Goal: Transaction & Acquisition: Purchase product/service

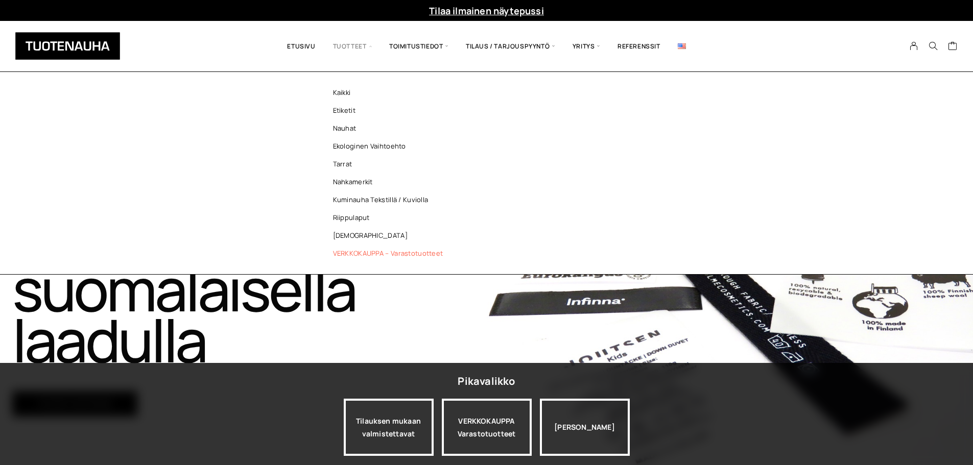
click at [371, 251] on link "VERKKOKAUPPA – Varastotuotteet" at bounding box center [391, 254] width 148 height 18
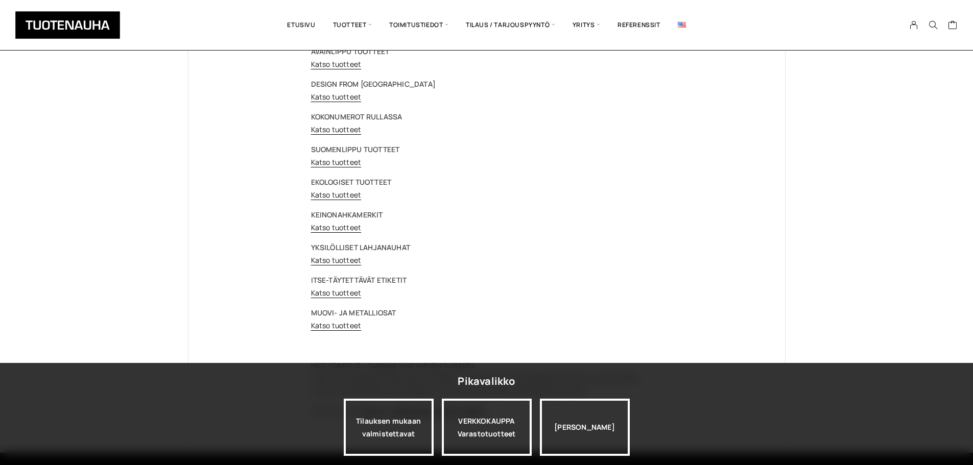
scroll to position [51, 0]
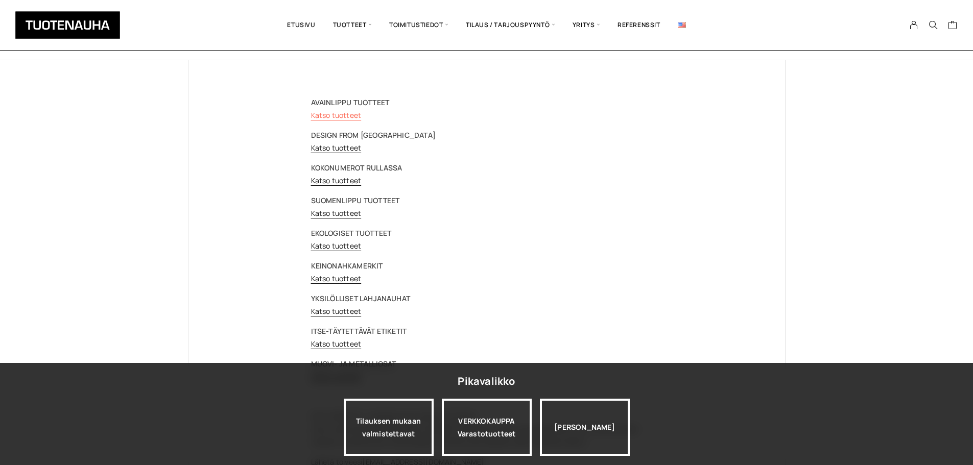
click at [340, 113] on link "Katso tuotteet" at bounding box center [336, 115] width 51 height 10
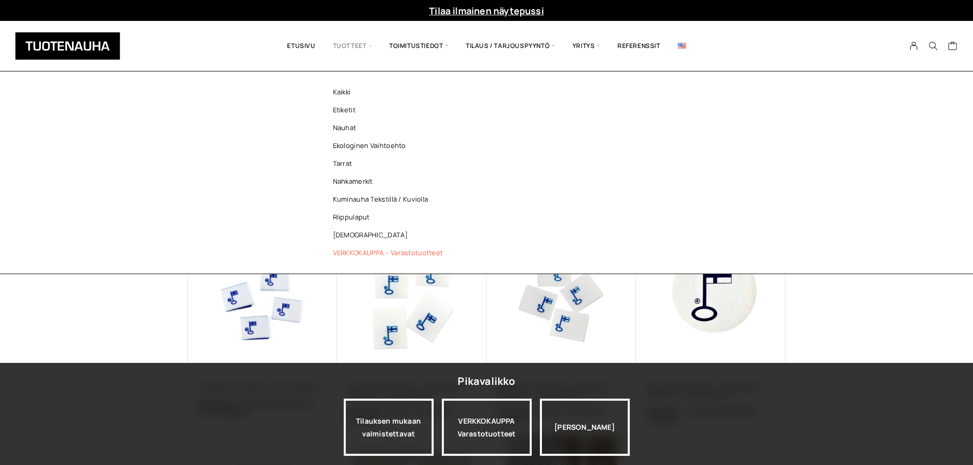
click at [370, 253] on link "VERKKOKAUPPA – Varastotuotteet" at bounding box center [391, 253] width 148 height 18
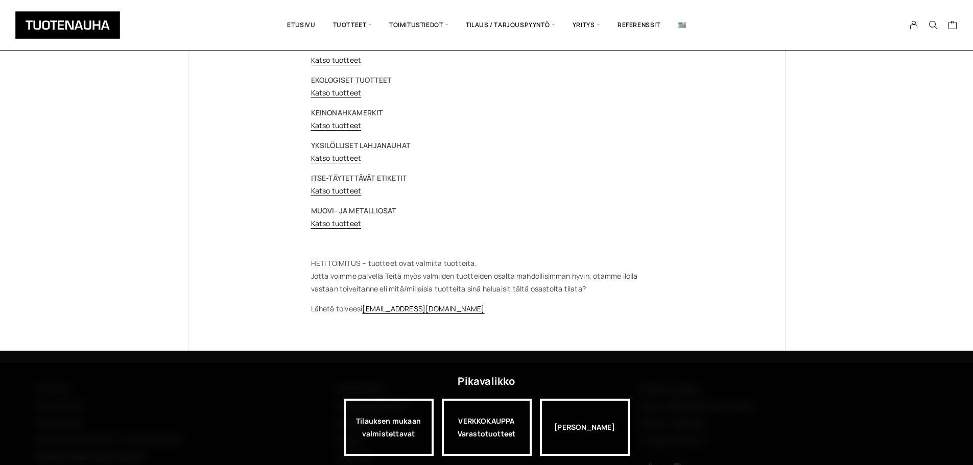
scroll to position [255, 0]
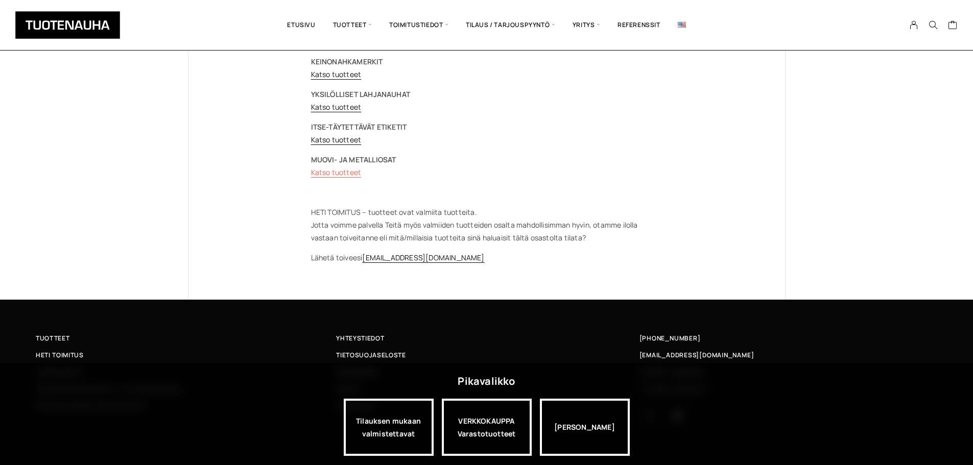
click at [339, 172] on link "Katso tuotteet" at bounding box center [336, 172] width 51 height 10
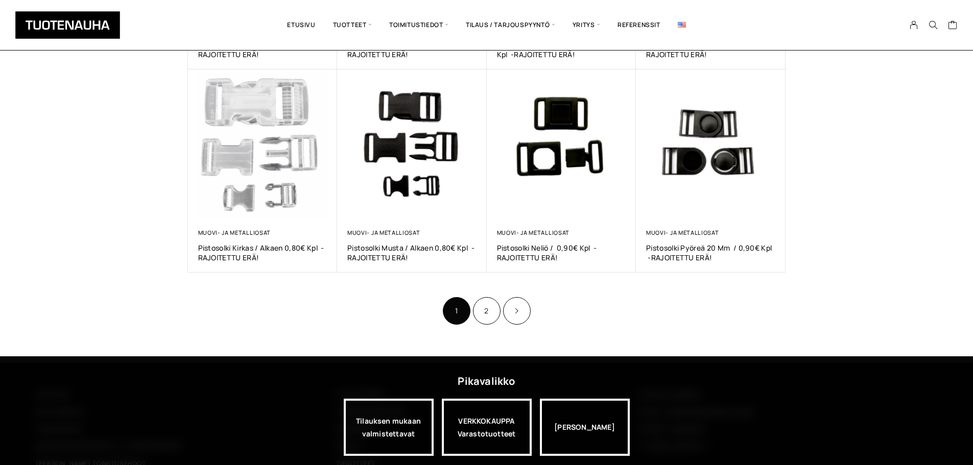
scroll to position [613, 0]
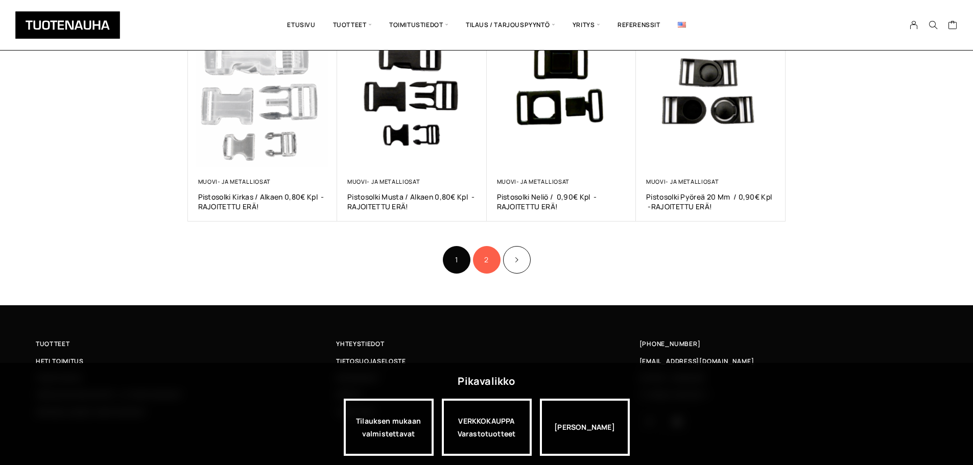
click at [481, 258] on link "2" at bounding box center [487, 260] width 28 height 28
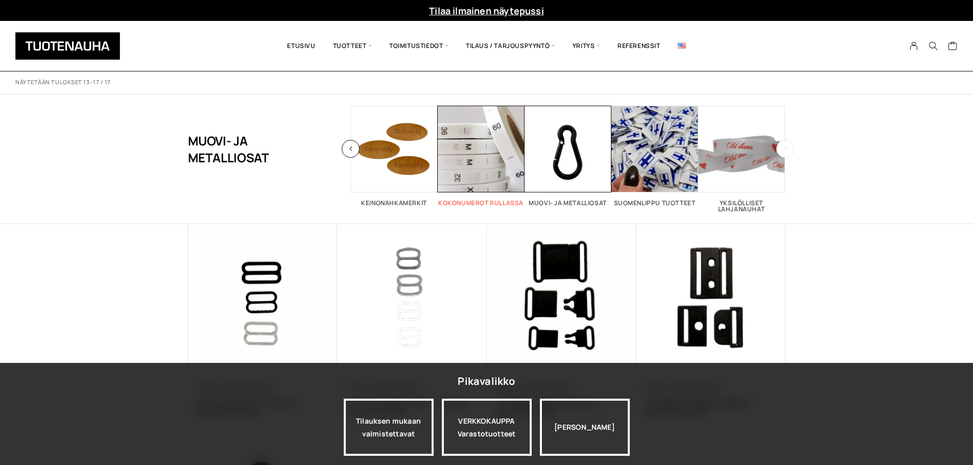
click at [476, 151] on span "Visit product category Kokonumerot rullassa" at bounding box center [481, 149] width 87 height 87
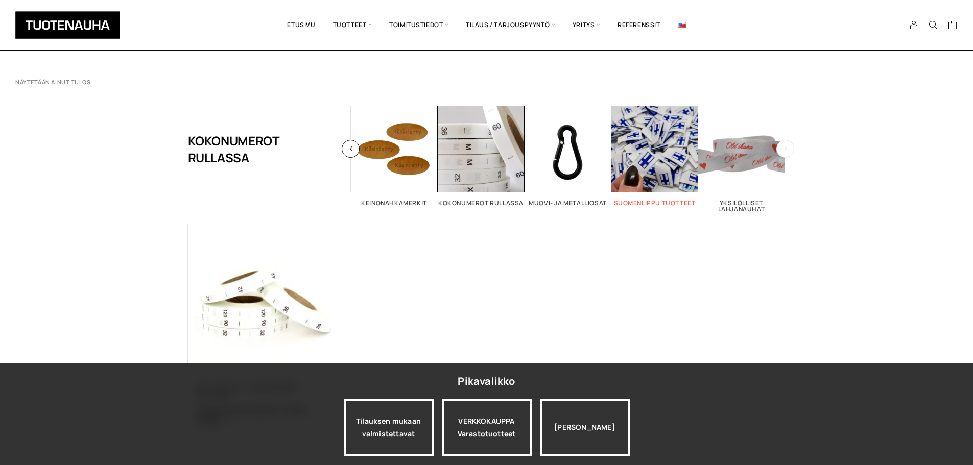
scroll to position [153, 0]
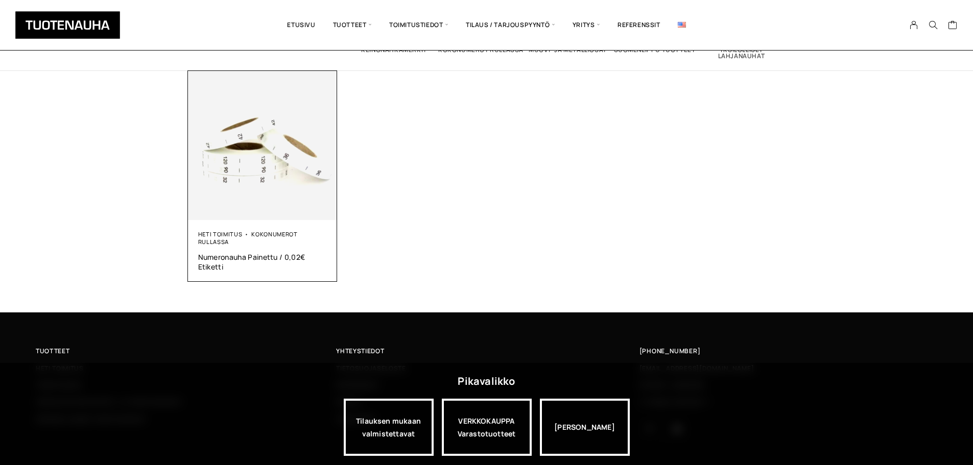
click at [263, 171] on img at bounding box center [263, 146] width 150 height 150
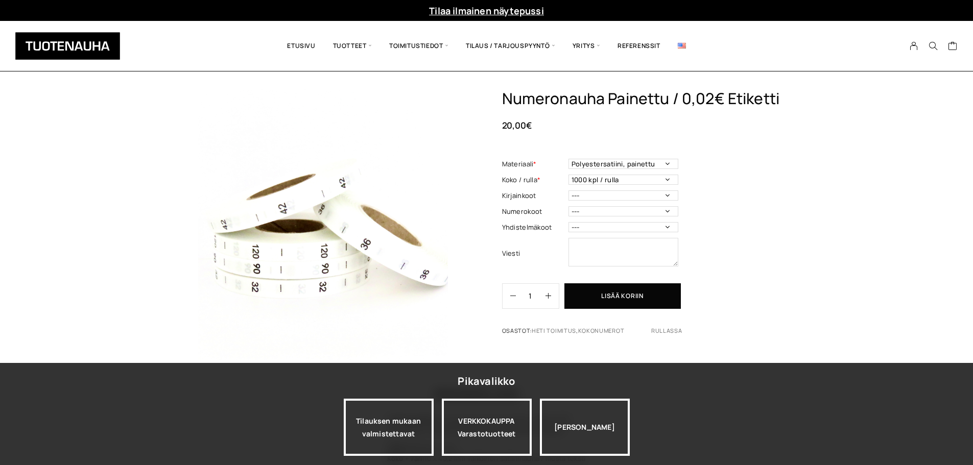
scroll to position [51, 0]
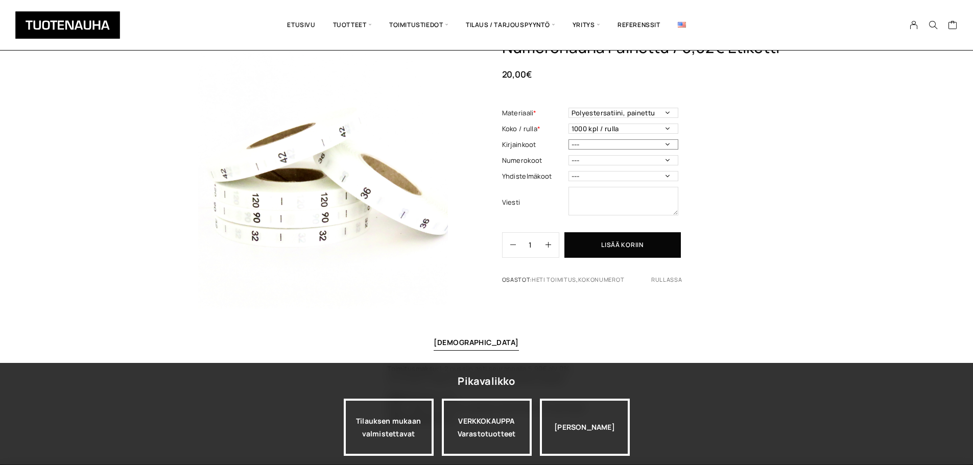
click at [669, 144] on select "--- 3XS 2XS XS S M L XL 2XL 3XL 4XL 5XL 6XL 7XL ONE SIZE" at bounding box center [623, 144] width 110 height 10
select select "ONE SIZE"
click at [568, 139] on select "--- 3XS 2XS XS S M L XL 2XL 3XL 4XL 5XL 6XL 7XL ONE SIZE" at bounding box center [623, 144] width 110 height 10
click at [668, 160] on select "--- 32 34 36 38 40 42 44 46 48 50 52 54 56 58 60 70 80 90 100 110 120 130 140 1…" at bounding box center [623, 160] width 110 height 10
select select "44"
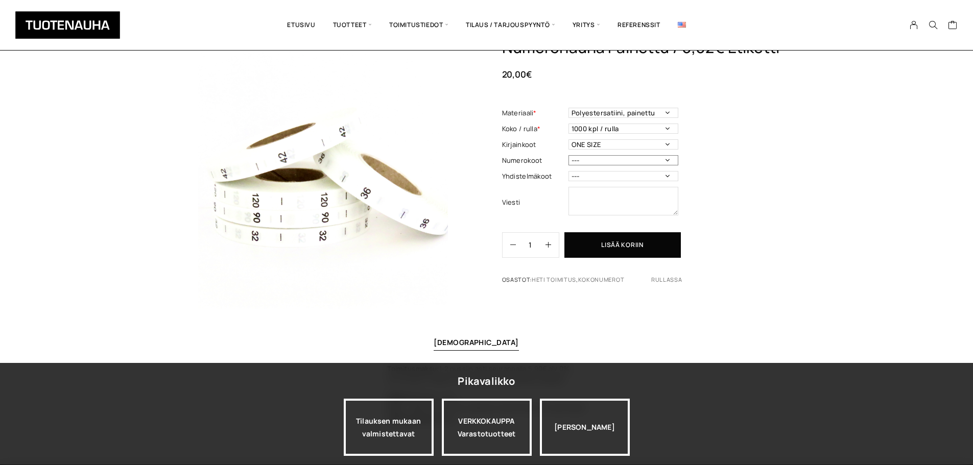
click at [568, 155] on select "--- 32 34 36 38 40 42 44 46 48 50 52 54 56 58 60 70 80 90 100 110 120 130 140 1…" at bounding box center [623, 160] width 110 height 10
click at [669, 177] on select "--- 50/56 62/68 68/74 74/80 86/92 98/104 110/116 122/128 134/140 146/152 158/16…" at bounding box center [623, 176] width 110 height 10
click at [568, 171] on select "--- 50/56 62/68 68/74 74/80 86/92 98/104 110/116 122/128 134/140 146/152 158/16…" at bounding box center [623, 176] width 110 height 10
click at [745, 199] on div "Numeronauha Painettu / 0,02€ Etiketti 20,00 € Materiaali * Polyestersatiini, pa…" at bounding box center [643, 165] width 283 height 254
click at [669, 176] on select "--- 50/56 62/68 68/74 74/80 86/92 98/104 110/116 122/128 134/140 146/152 158/16…" at bounding box center [623, 176] width 110 height 10
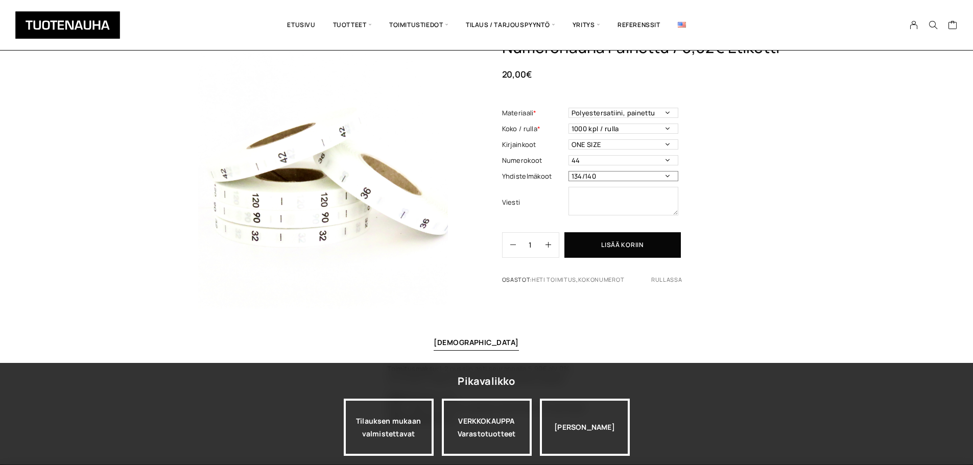
select select "---"
click at [568, 171] on select "--- 50/56 62/68 68/74 74/80 86/92 98/104 110/116 122/128 134/140 146/152 158/16…" at bounding box center [623, 176] width 110 height 10
click at [743, 163] on div "Numeronauha Painettu / 0,02€ Etiketti 20,00 € Materiaali * Polyestersatiini, pa…" at bounding box center [643, 165] width 283 height 254
click at [670, 143] on select "--- 3XS 2XS XS S M L XL 2XL 3XL 4XL 5XL 6XL 7XL ONE SIZE" at bounding box center [623, 144] width 110 height 10
select select "---"
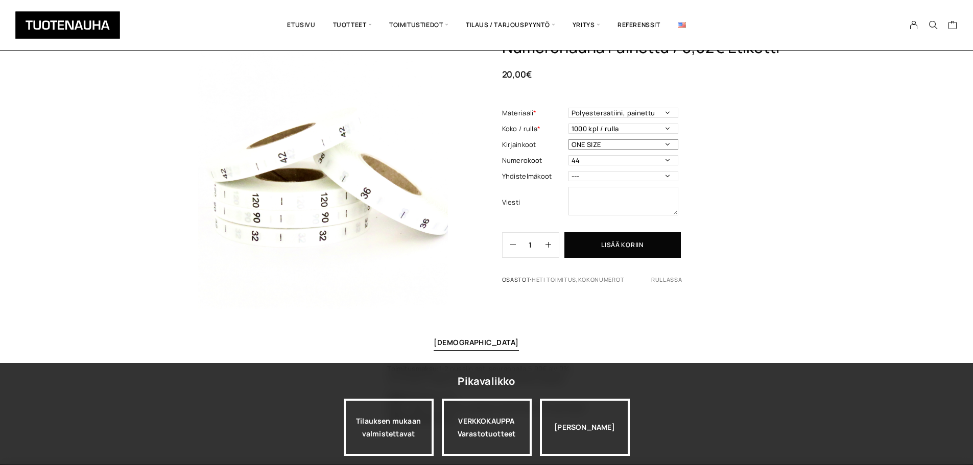
click at [568, 139] on select "--- 3XS 2XS XS S M L XL 2XL 3XL 4XL 5XL 6XL 7XL ONE SIZE" at bounding box center [623, 144] width 110 height 10
click at [670, 113] on select "Polyestersatiini, painettu" at bounding box center [623, 113] width 110 height 10
click at [774, 130] on div "Numeronauha Painettu / 0,02€ Etiketti 20,00 € Materiaali * Polyestersatiini, pa…" at bounding box center [643, 165] width 283 height 254
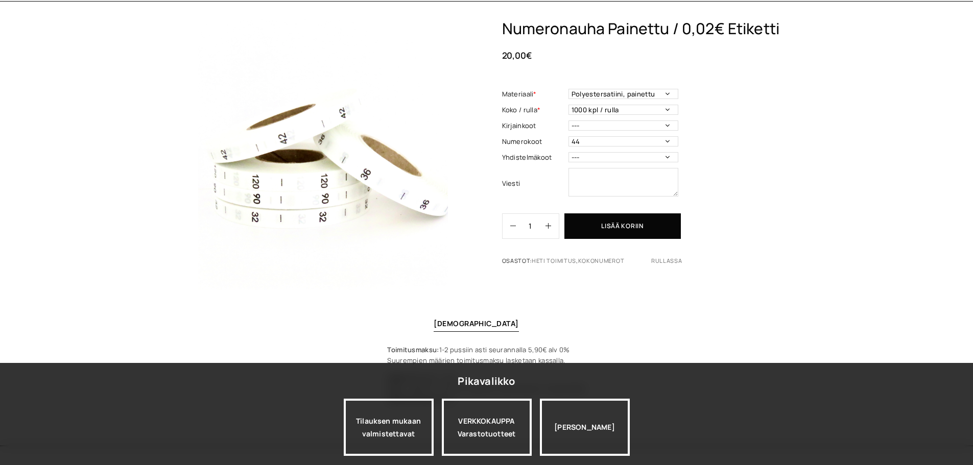
scroll to position [0, 0]
